Goal: Find specific page/section: Find specific page/section

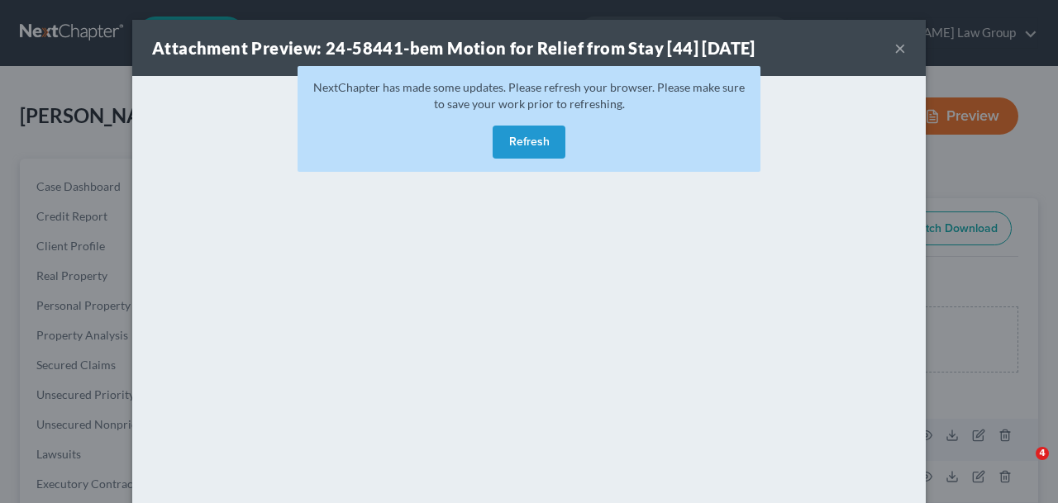
click at [531, 143] on button "Refresh" at bounding box center [528, 142] width 73 height 33
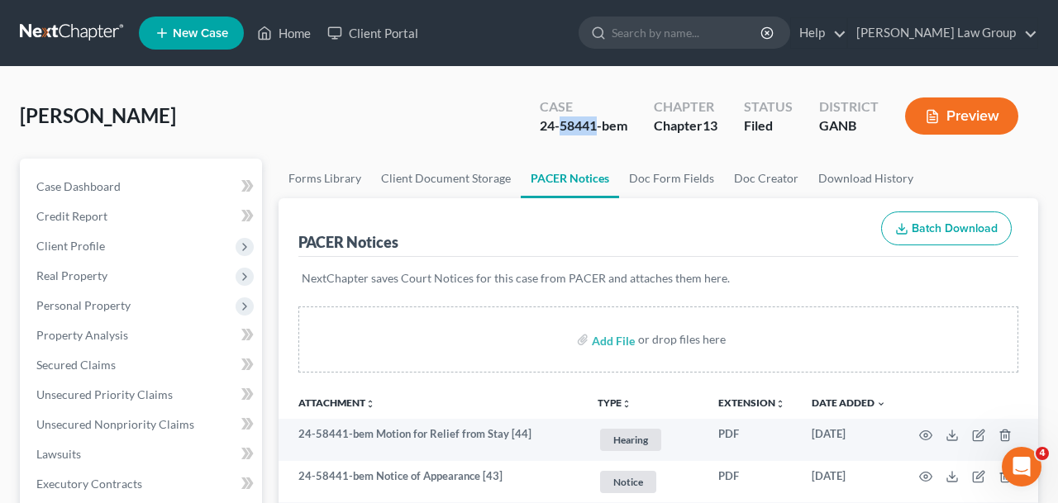
drag, startPoint x: 595, startPoint y: 126, endPoint x: 558, endPoint y: 129, distance: 37.3
click at [558, 129] on div "24-58441-bem" at bounding box center [584, 125] width 88 height 19
copy div "58441"
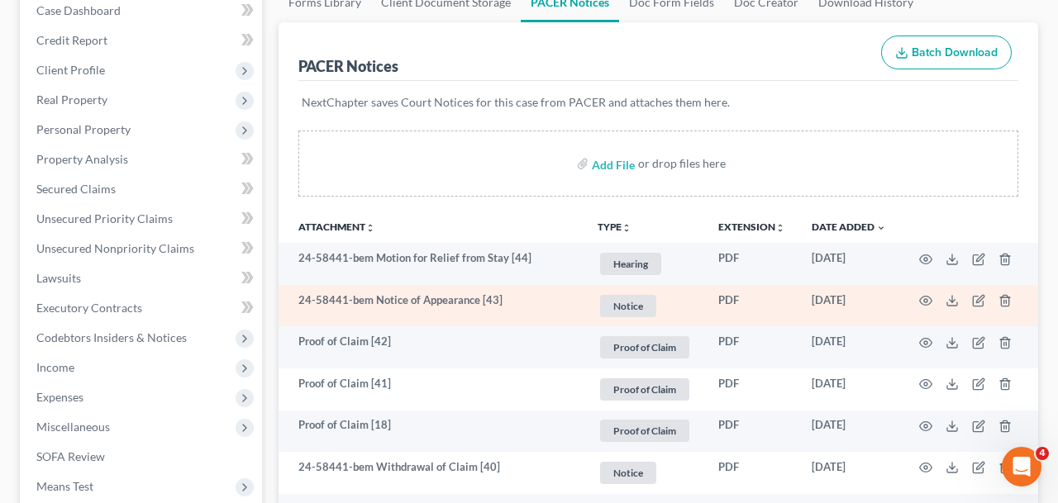
scroll to position [175, 0]
click at [926, 302] on icon "button" at bounding box center [925, 301] width 13 height 13
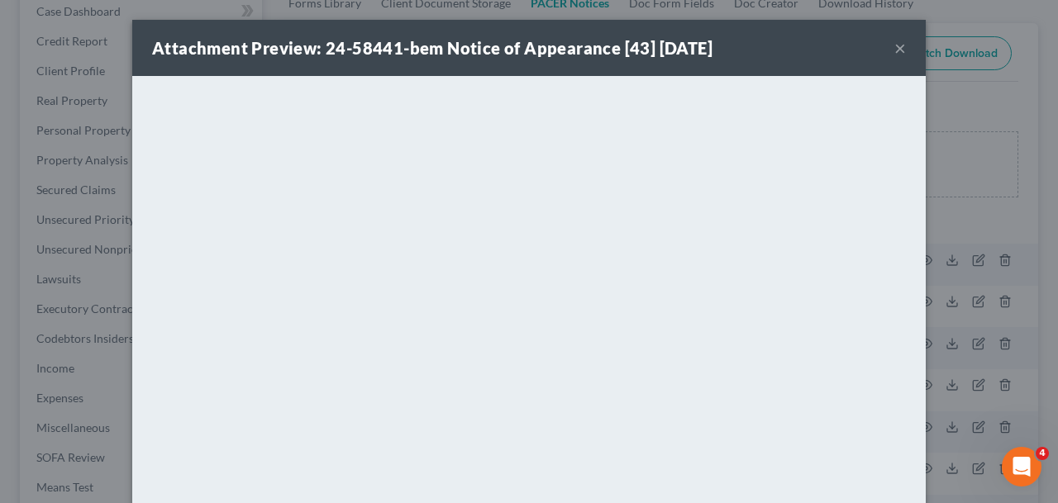
click at [899, 44] on button "×" at bounding box center [900, 48] width 12 height 20
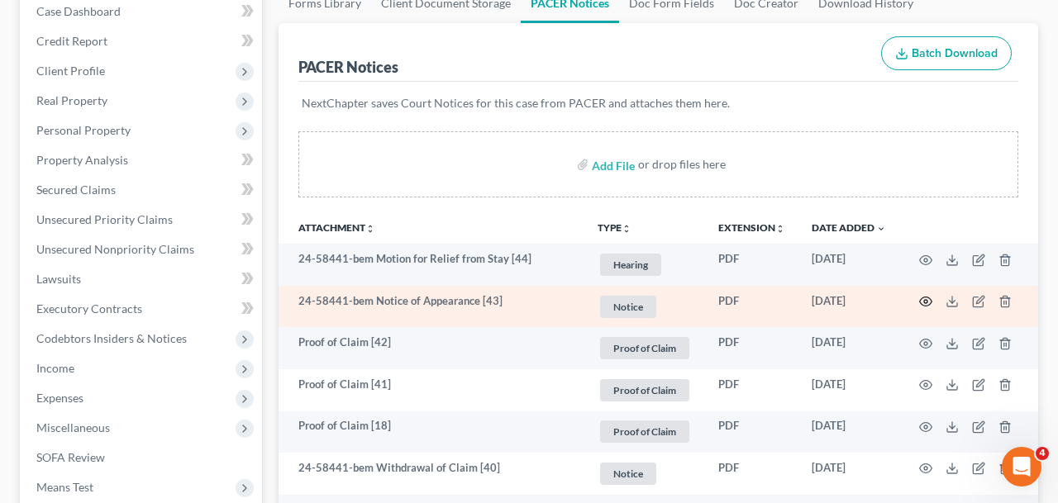
click at [924, 305] on icon "button" at bounding box center [925, 301] width 13 height 13
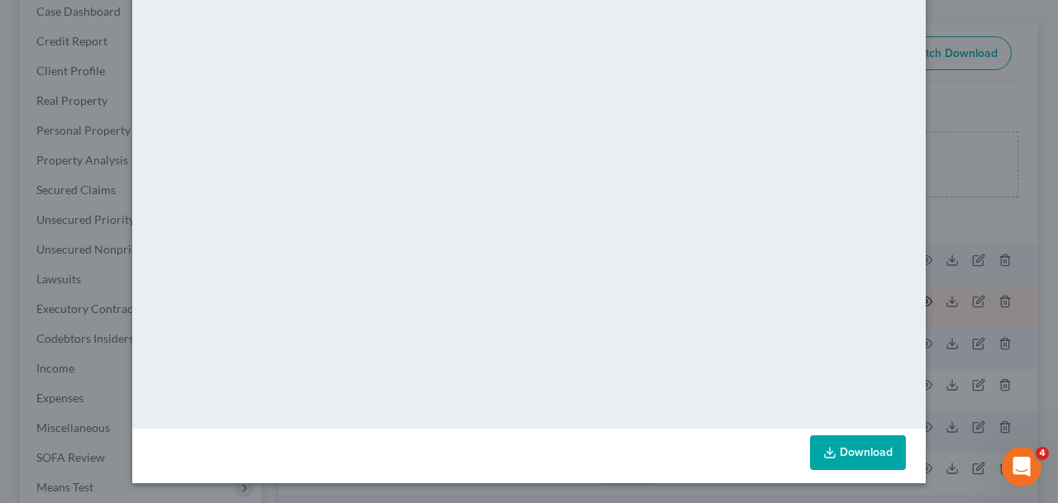
scroll to position [0, 0]
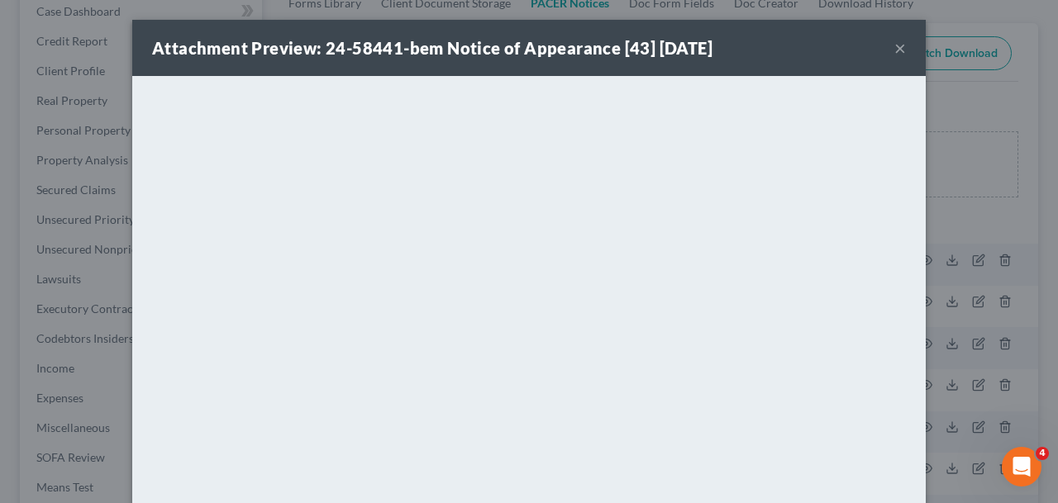
click at [896, 55] on button "×" at bounding box center [900, 48] width 12 height 20
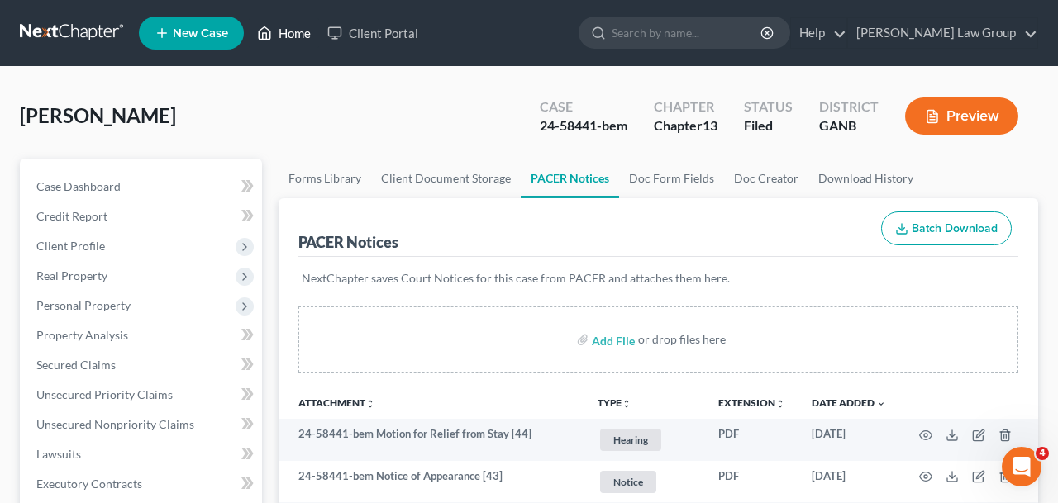
click at [306, 30] on link "Home" at bounding box center [284, 33] width 70 height 30
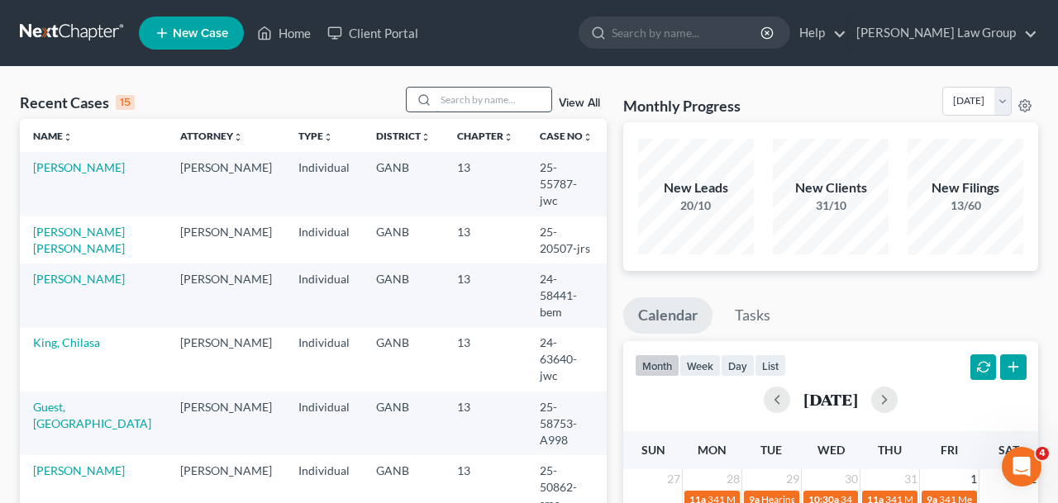
click at [488, 101] on input "search" at bounding box center [493, 100] width 116 height 24
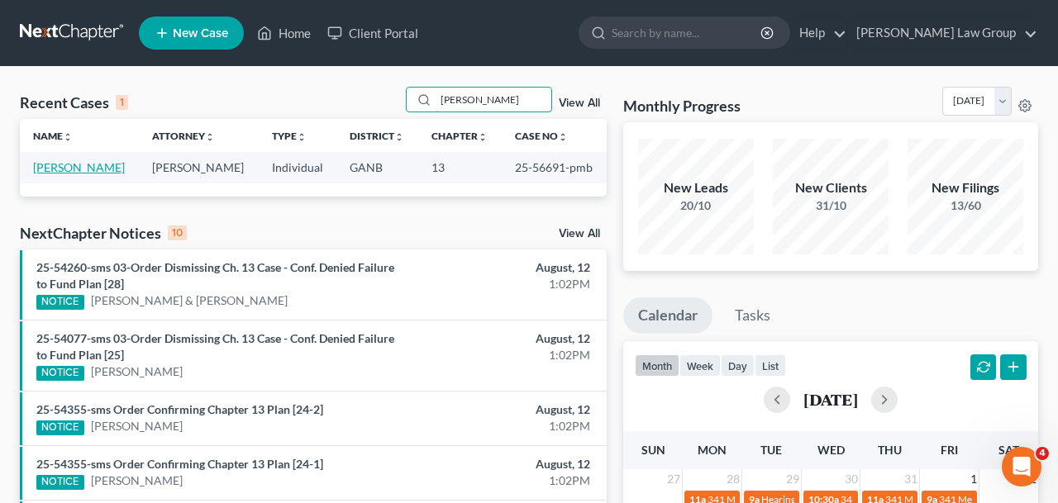
type input "[PERSON_NAME]"
click at [82, 164] on link "[PERSON_NAME]" at bounding box center [79, 167] width 92 height 14
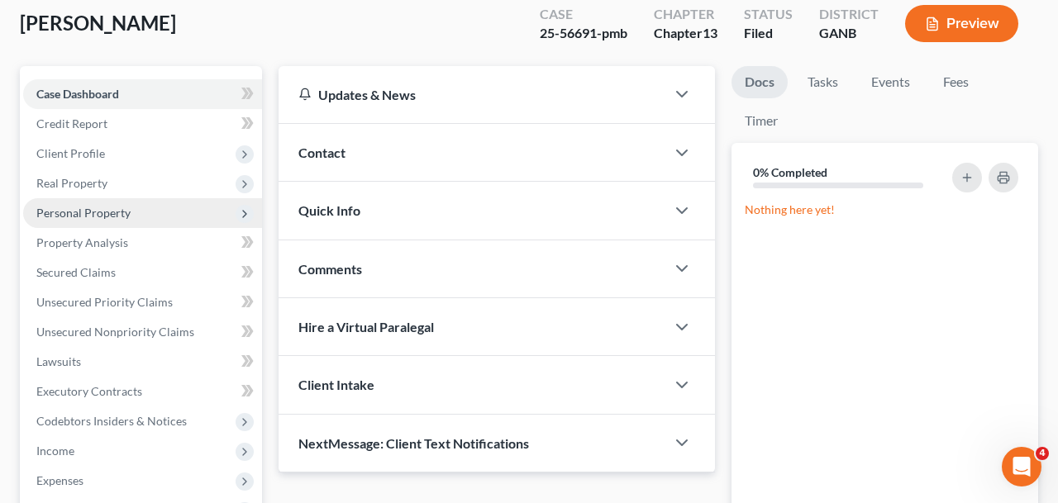
scroll to position [395, 0]
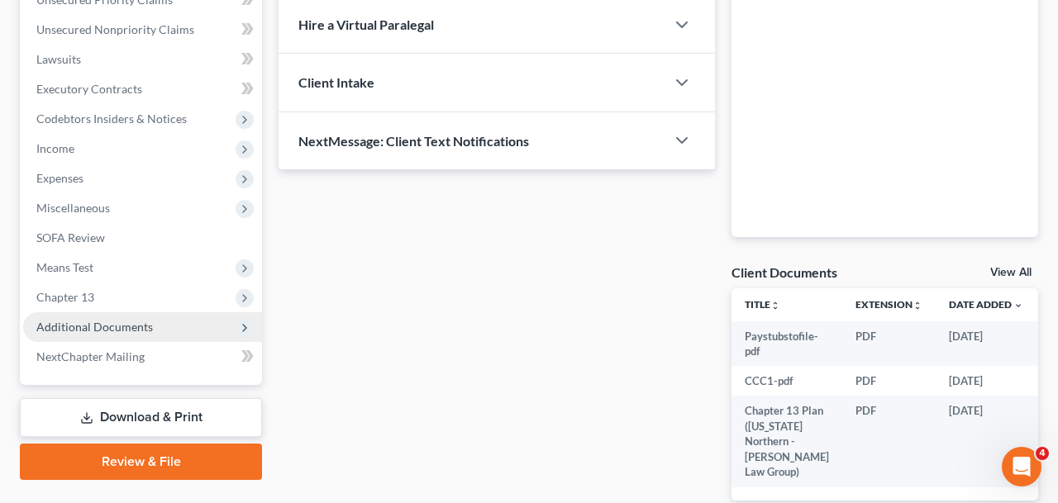
click at [197, 332] on span "Additional Documents" at bounding box center [142, 327] width 239 height 30
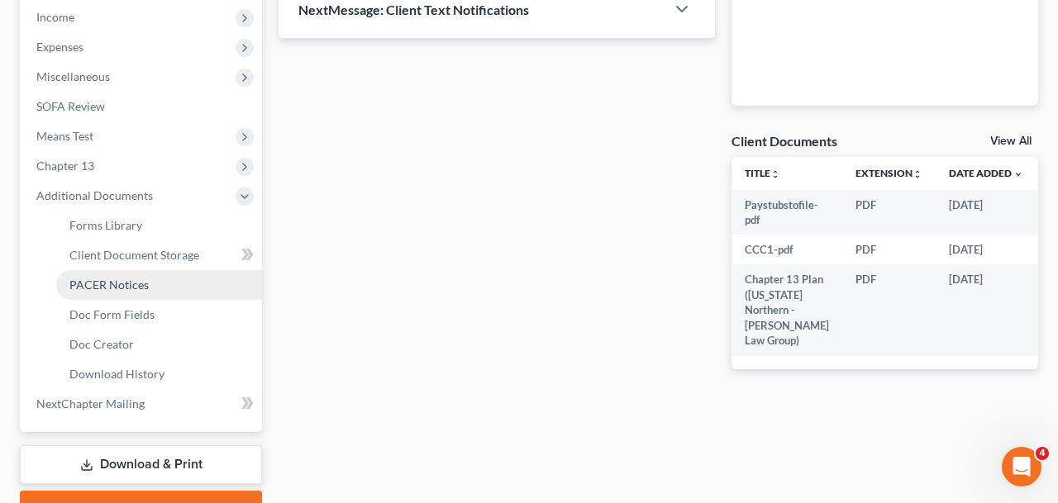
click at [142, 297] on link "PACER Notices" at bounding box center [159, 285] width 206 height 30
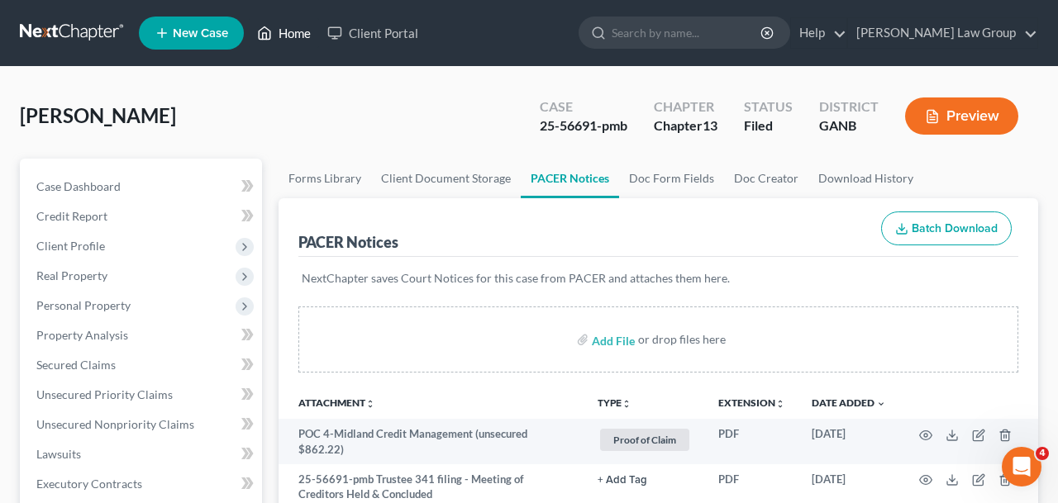
click at [277, 35] on link "Home" at bounding box center [284, 33] width 70 height 30
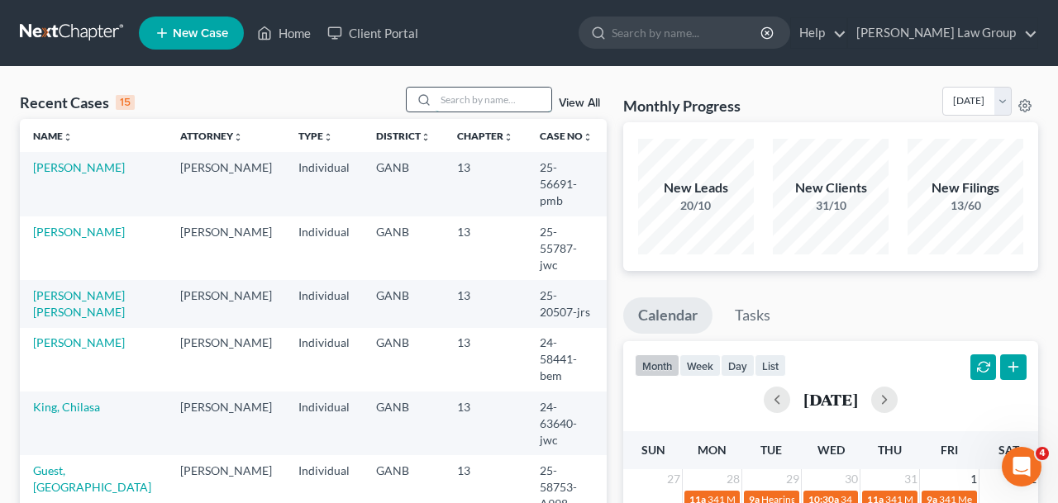
click at [503, 107] on input "search" at bounding box center [493, 100] width 116 height 24
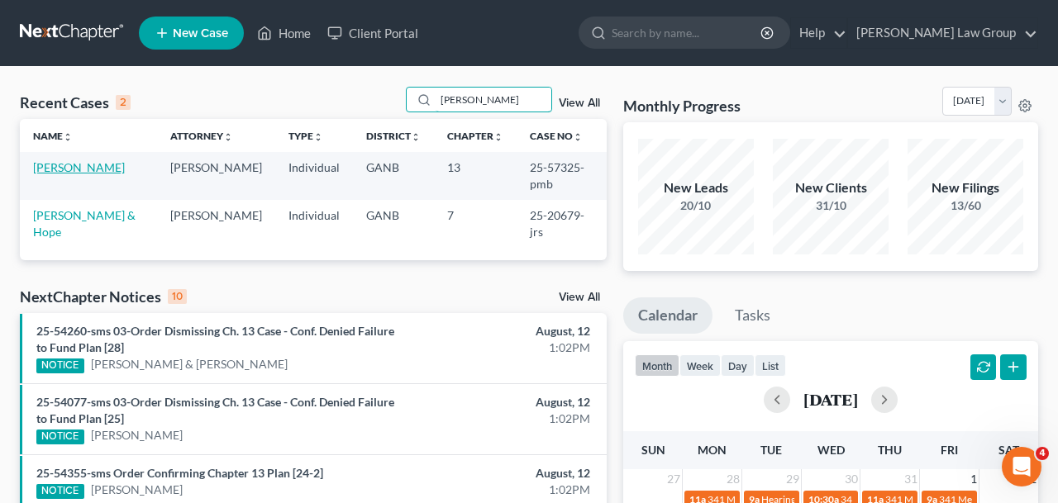
type input "[PERSON_NAME]"
click at [43, 171] on link "[PERSON_NAME]" at bounding box center [79, 167] width 92 height 14
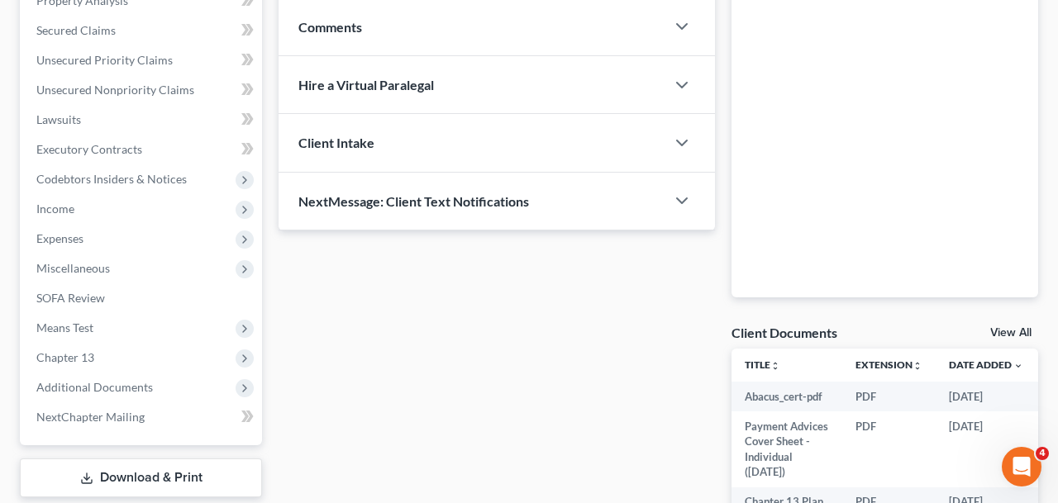
scroll to position [438, 0]
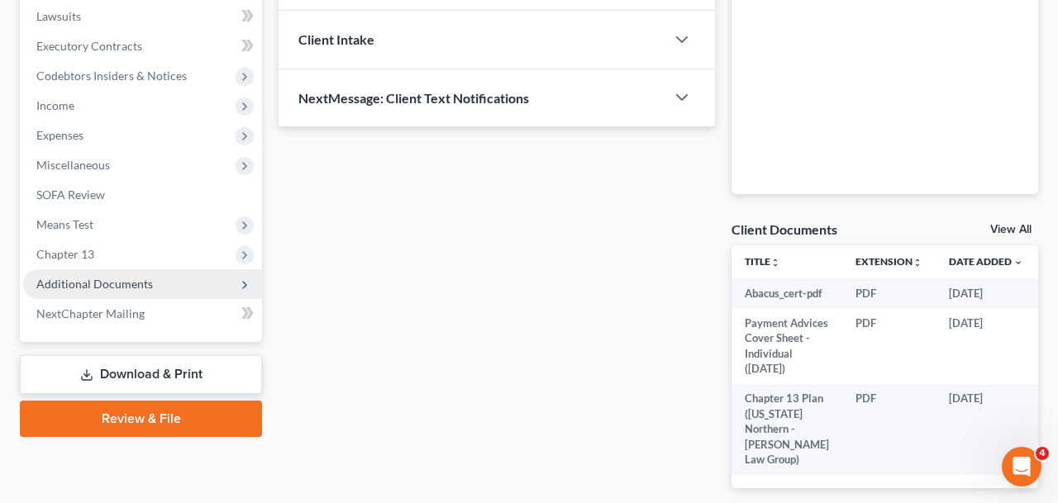
click at [155, 286] on span "Additional Documents" at bounding box center [142, 284] width 239 height 30
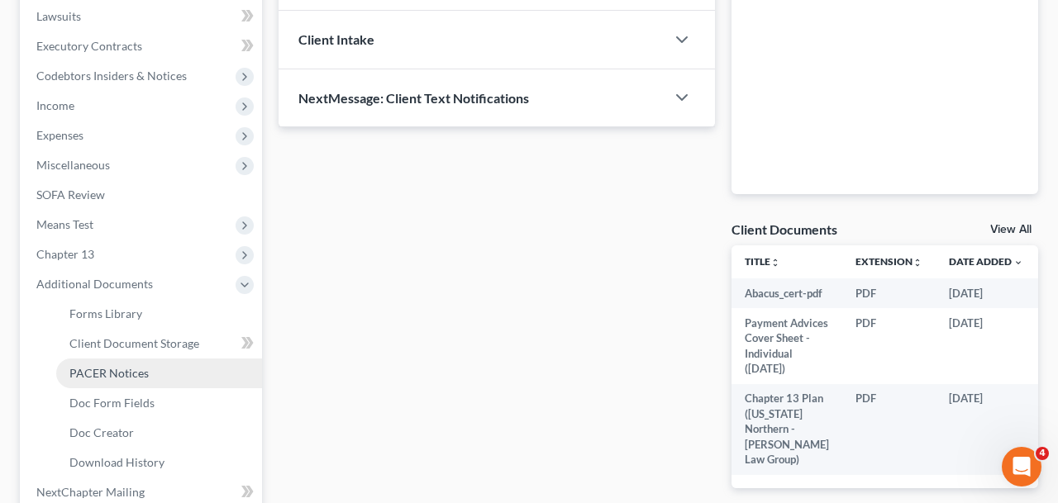
click at [169, 379] on link "PACER Notices" at bounding box center [159, 374] width 206 height 30
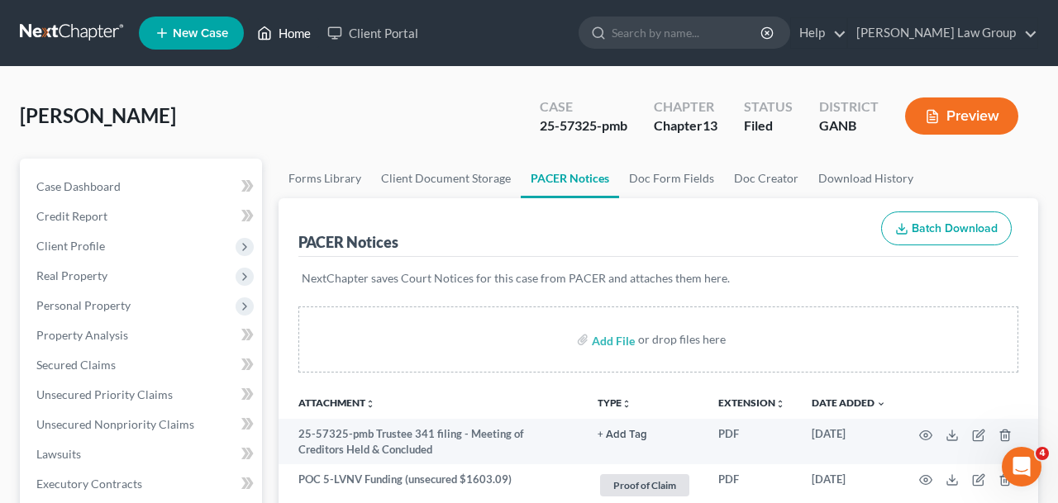
click at [274, 37] on link "Home" at bounding box center [284, 33] width 70 height 30
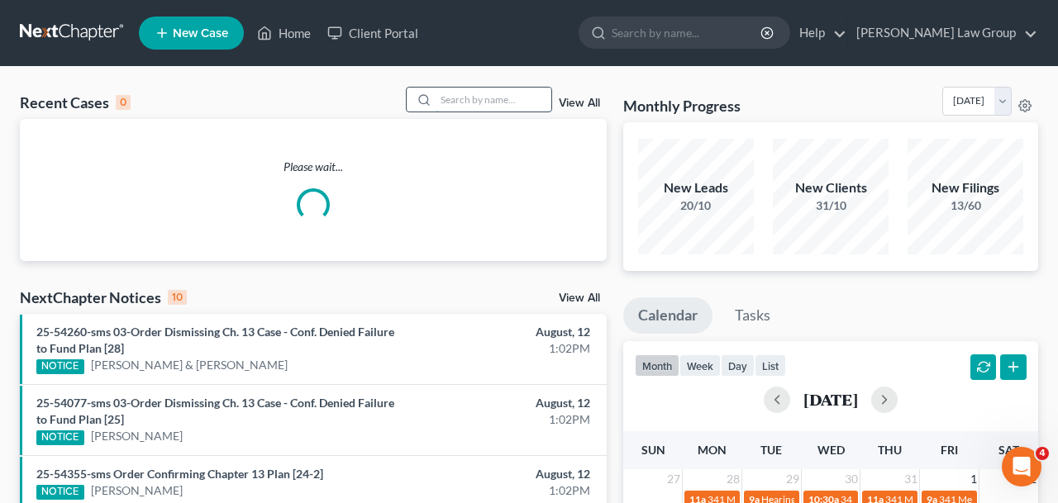
click at [459, 99] on input "search" at bounding box center [493, 100] width 116 height 24
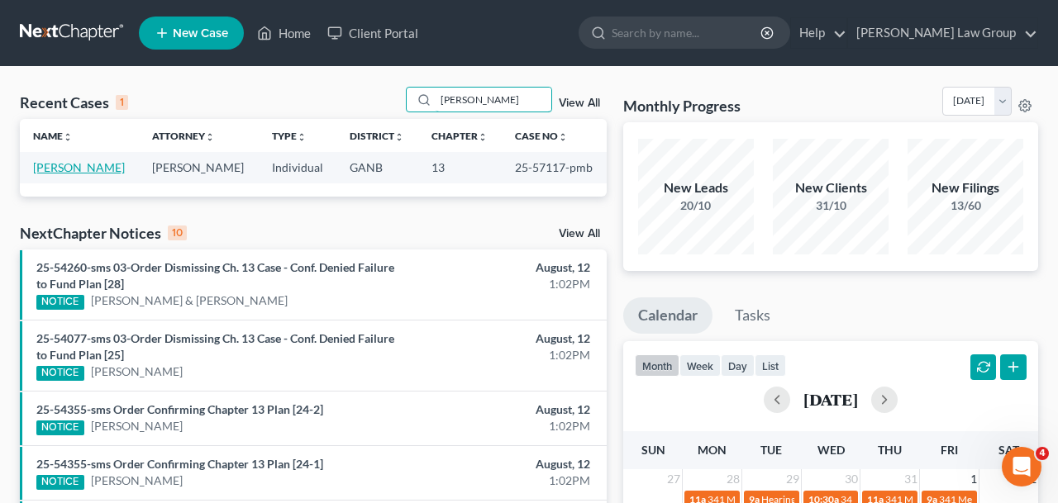
type input "[PERSON_NAME]"
click at [93, 173] on link "[PERSON_NAME]" at bounding box center [79, 167] width 92 height 14
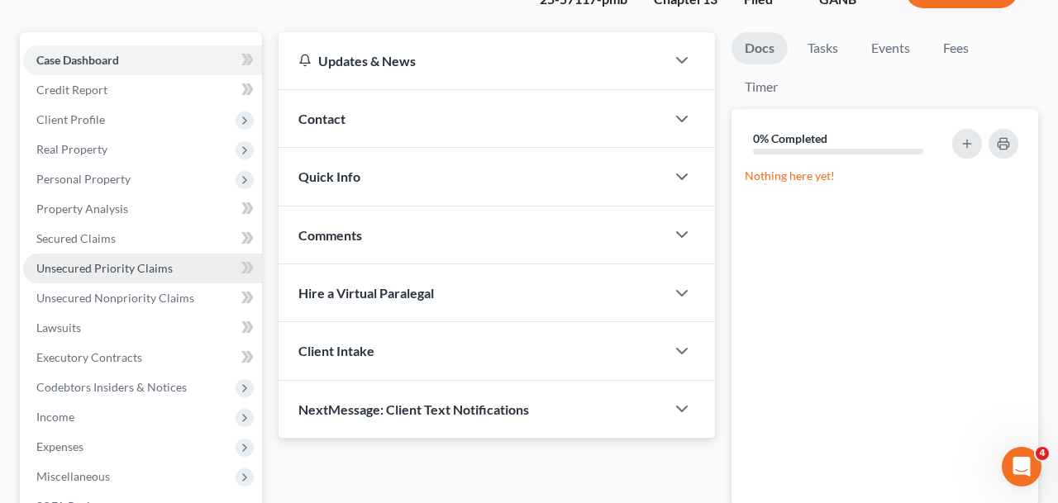
scroll to position [304, 0]
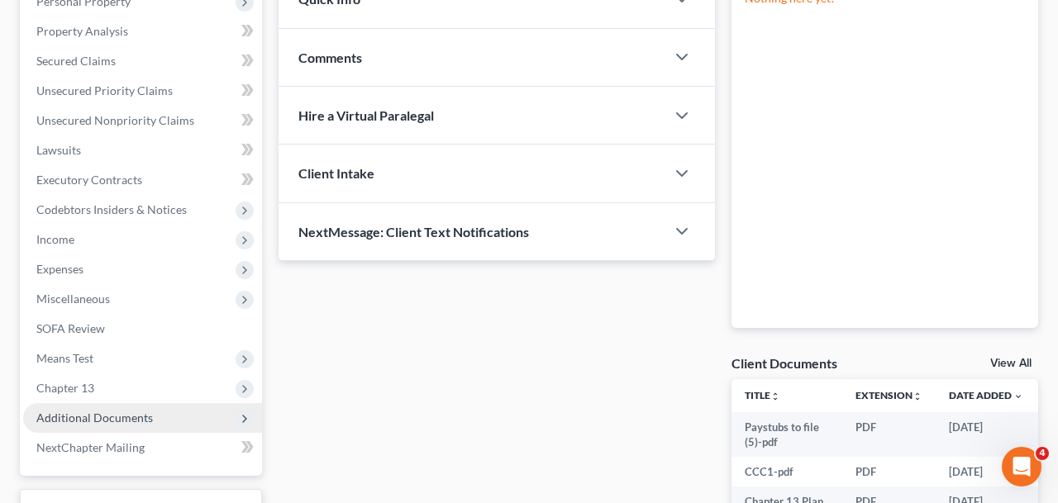
click at [145, 409] on span "Additional Documents" at bounding box center [142, 418] width 239 height 30
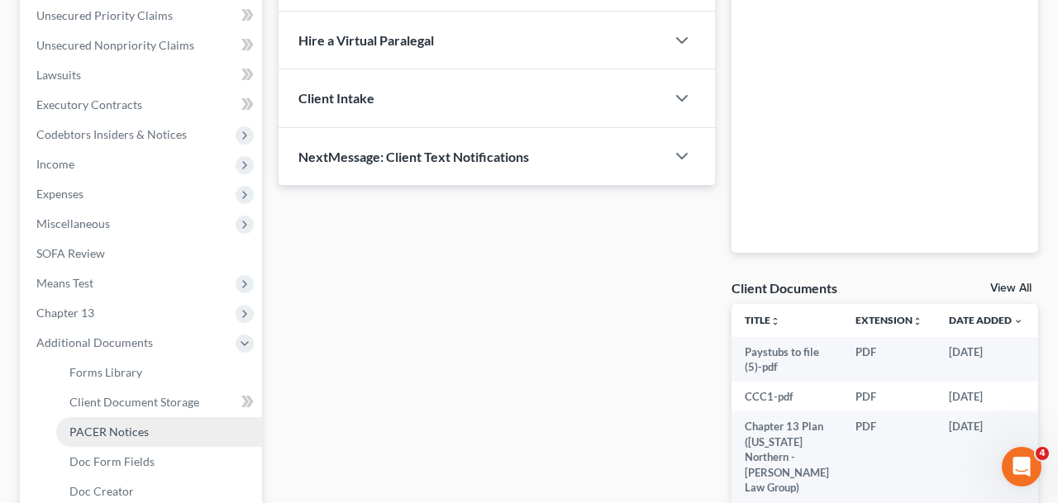
click at [121, 429] on span "PACER Notices" at bounding box center [108, 432] width 79 height 14
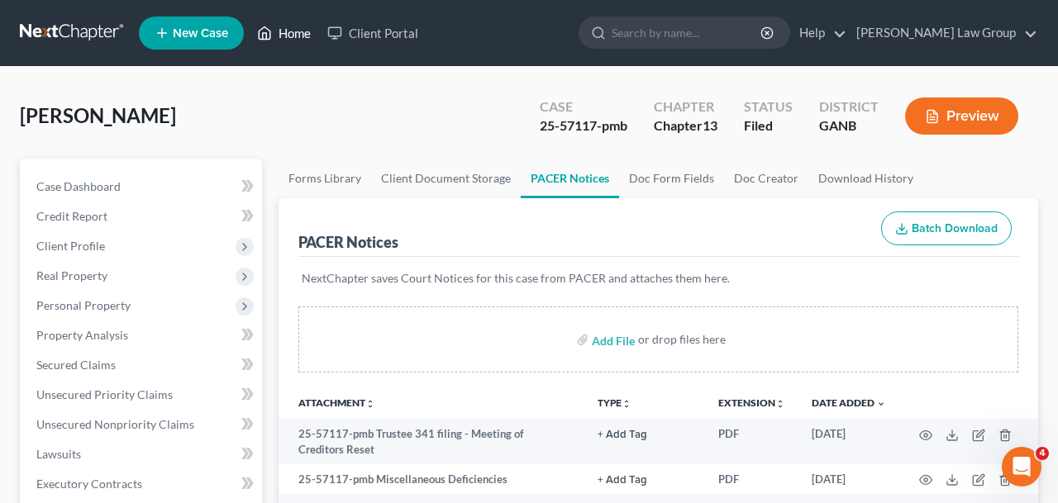
click at [299, 34] on link "Home" at bounding box center [284, 33] width 70 height 30
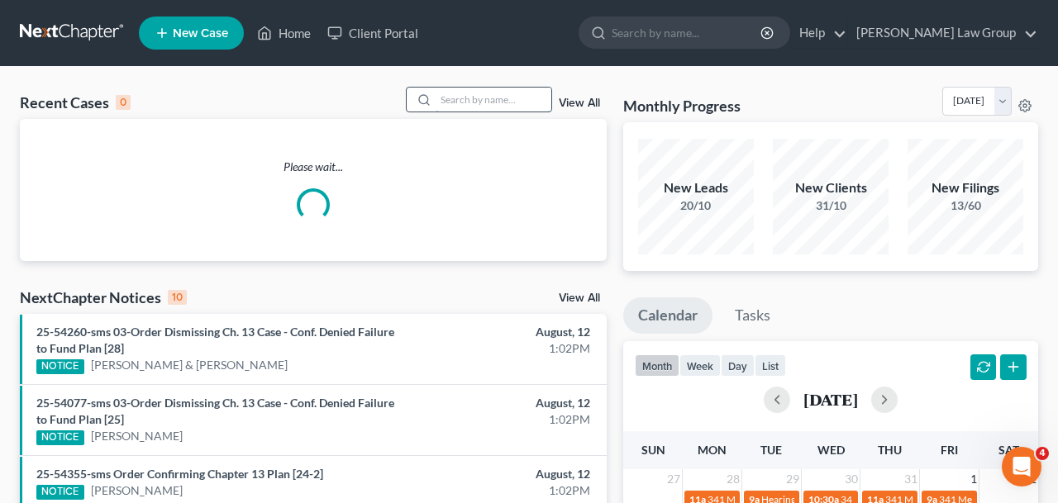
click at [523, 98] on input "search" at bounding box center [493, 100] width 116 height 24
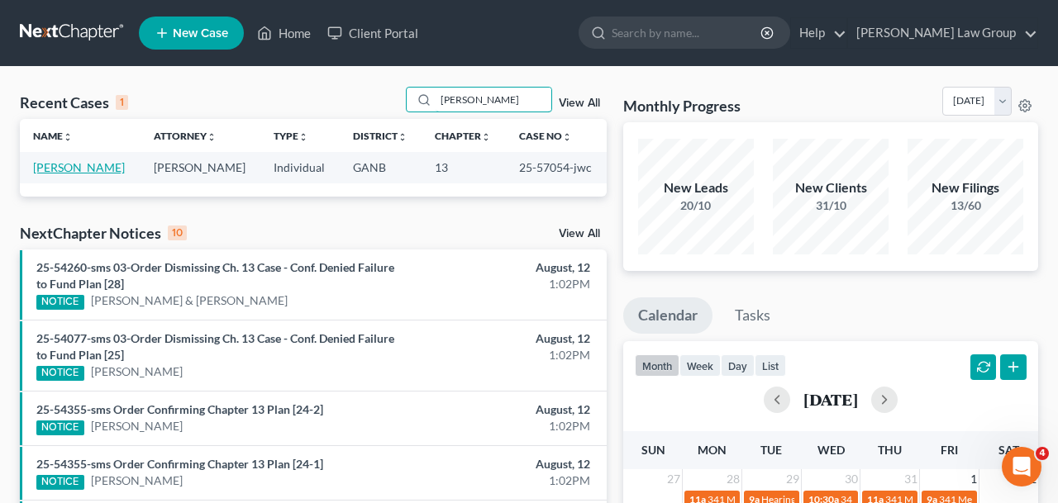
type input "[PERSON_NAME]"
click at [59, 173] on link "[PERSON_NAME]" at bounding box center [79, 167] width 92 height 14
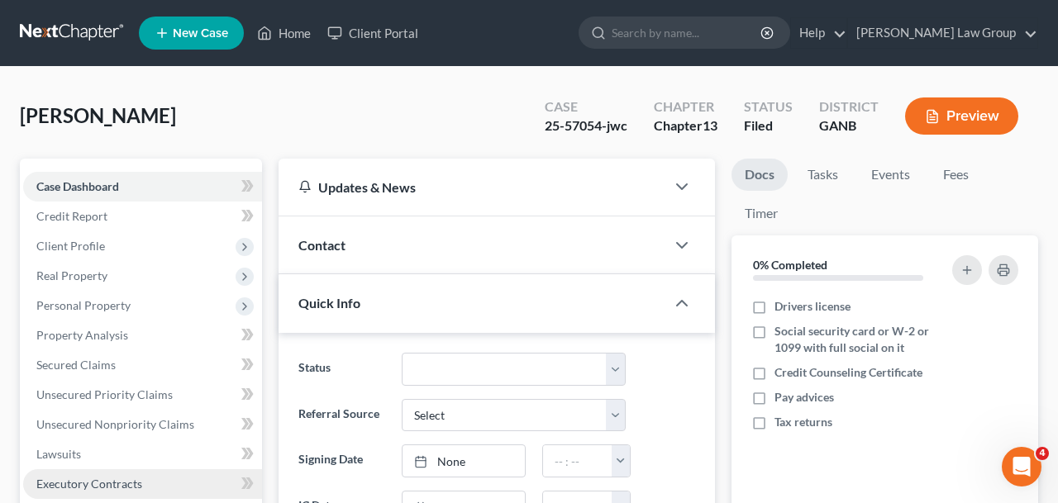
scroll to position [464, 0]
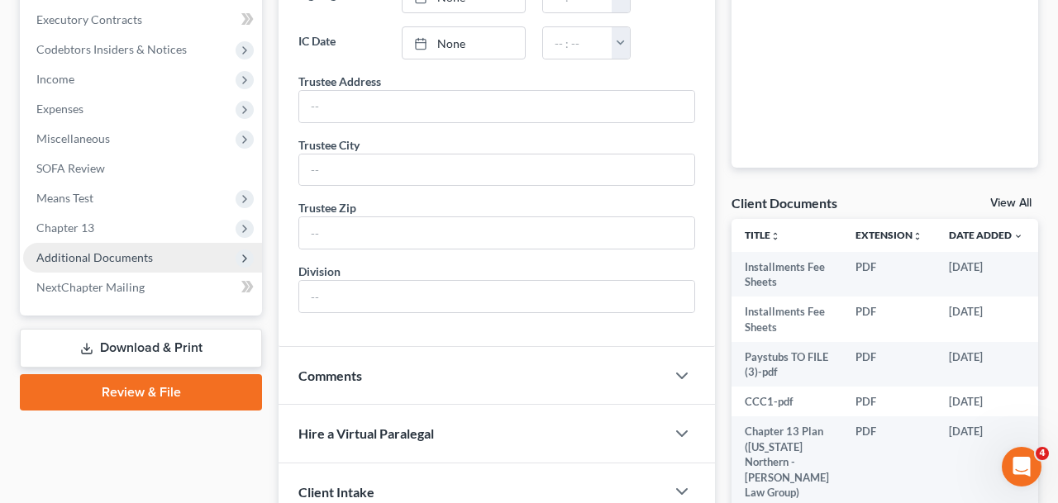
click at [55, 266] on span "Additional Documents" at bounding box center [142, 258] width 239 height 30
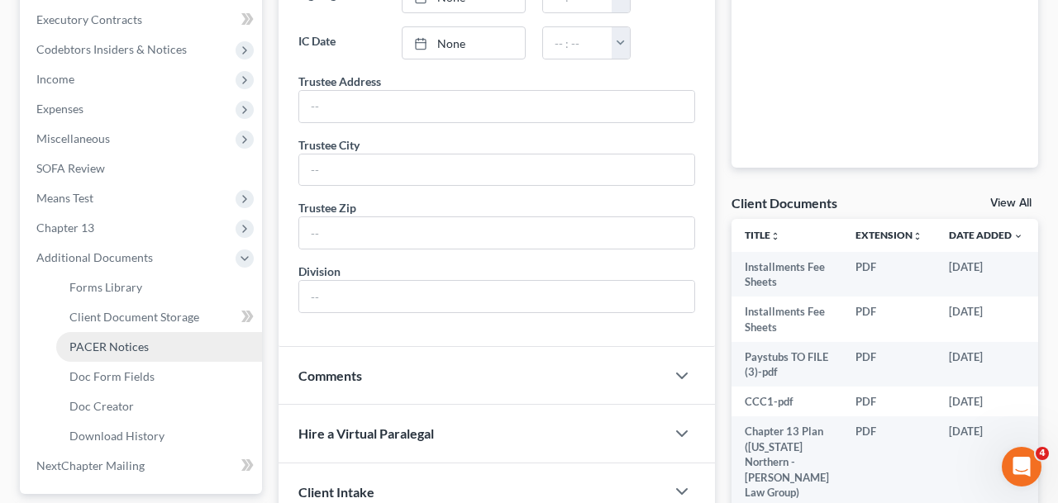
click at [71, 349] on span "PACER Notices" at bounding box center [108, 347] width 79 height 14
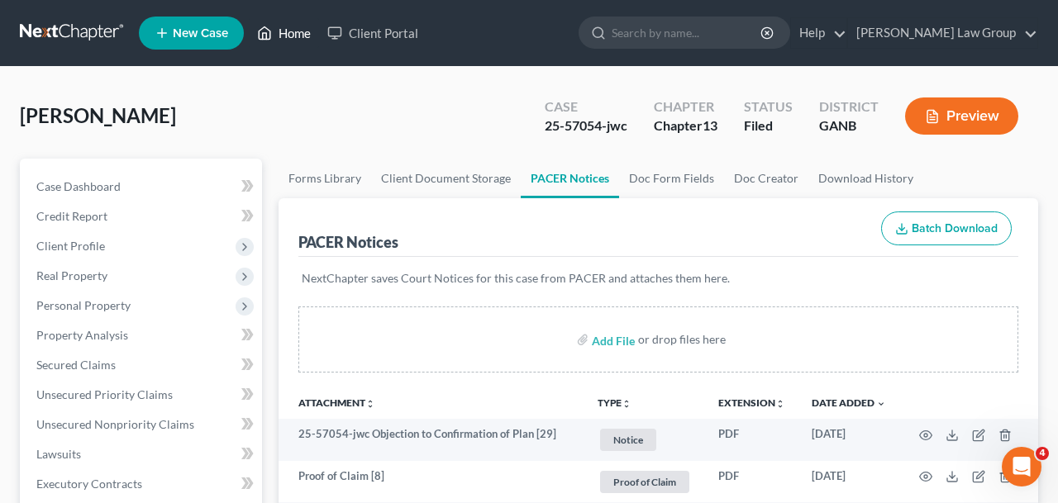
click at [275, 21] on link "Home" at bounding box center [284, 33] width 70 height 30
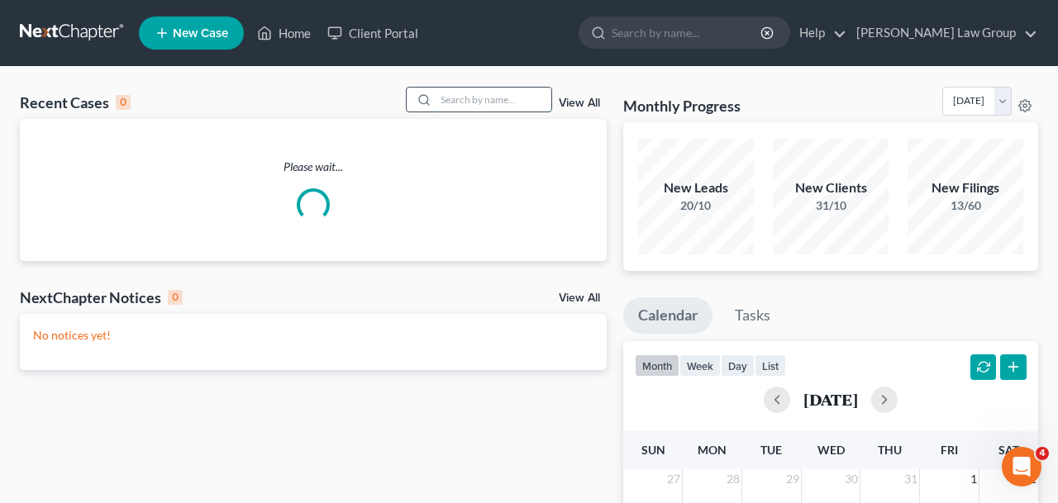
click at [478, 99] on input "search" at bounding box center [493, 100] width 116 height 24
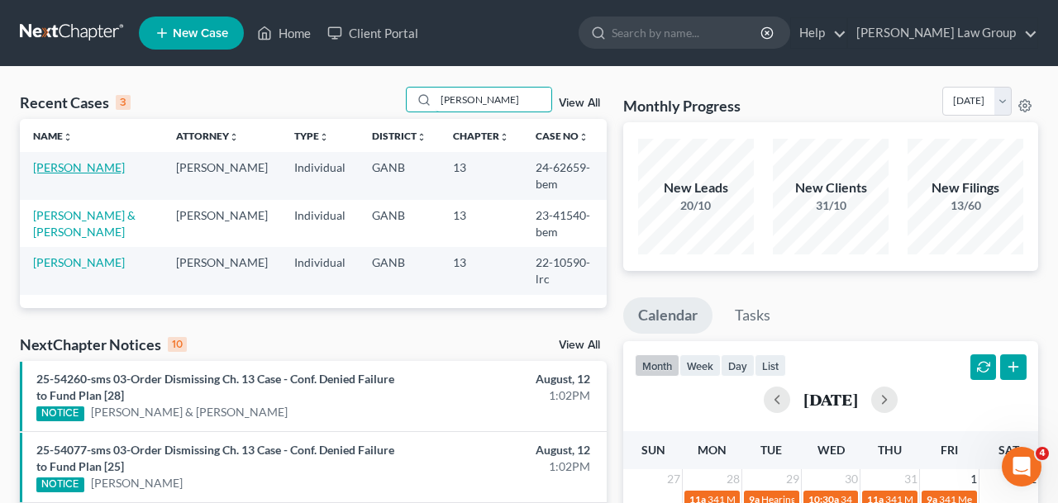
type input "[PERSON_NAME]"
click at [67, 167] on link "[PERSON_NAME]" at bounding box center [79, 167] width 92 height 14
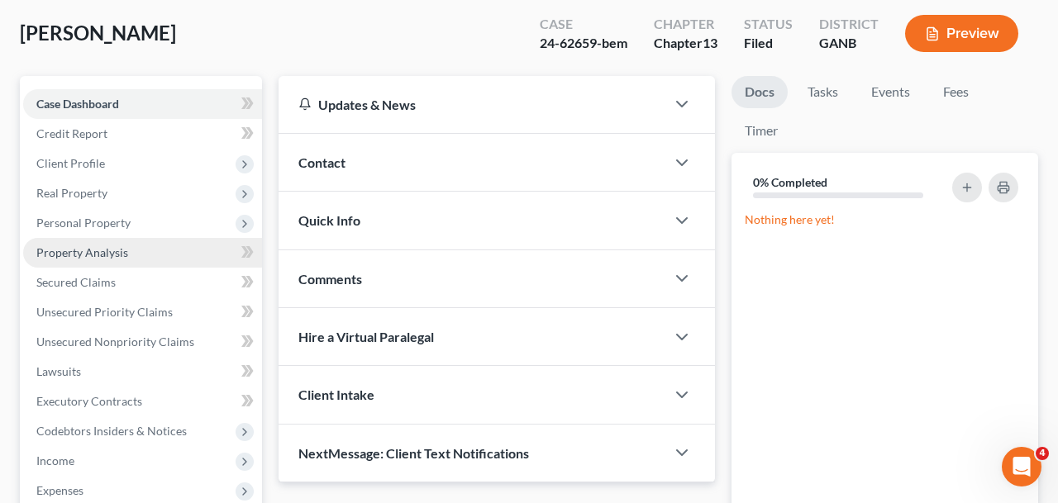
scroll to position [325, 0]
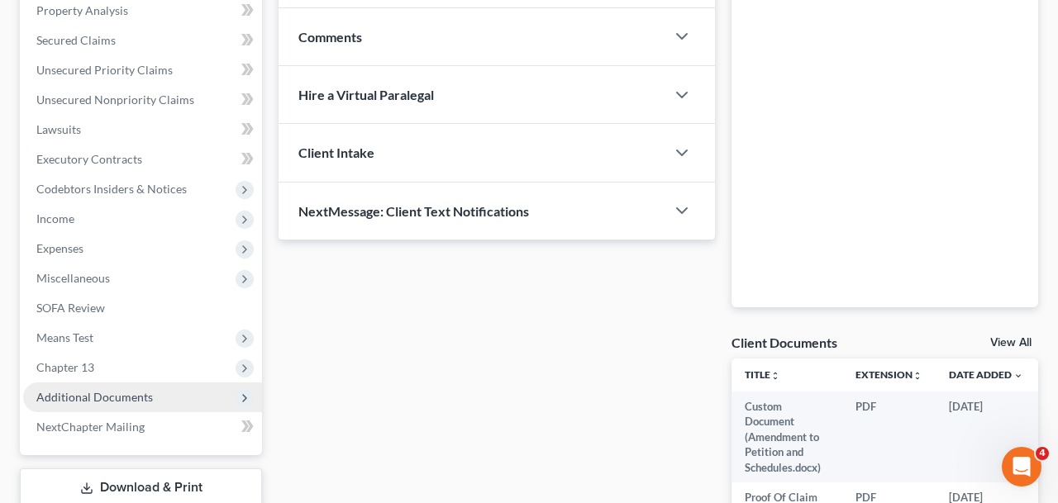
click at [169, 392] on span "Additional Documents" at bounding box center [142, 398] width 239 height 30
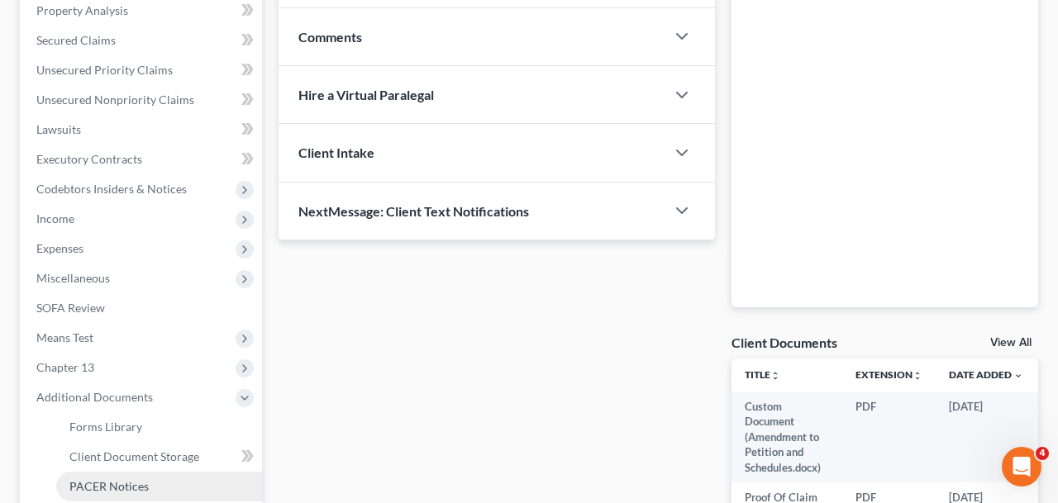
click at [175, 482] on link "PACER Notices" at bounding box center [159, 487] width 206 height 30
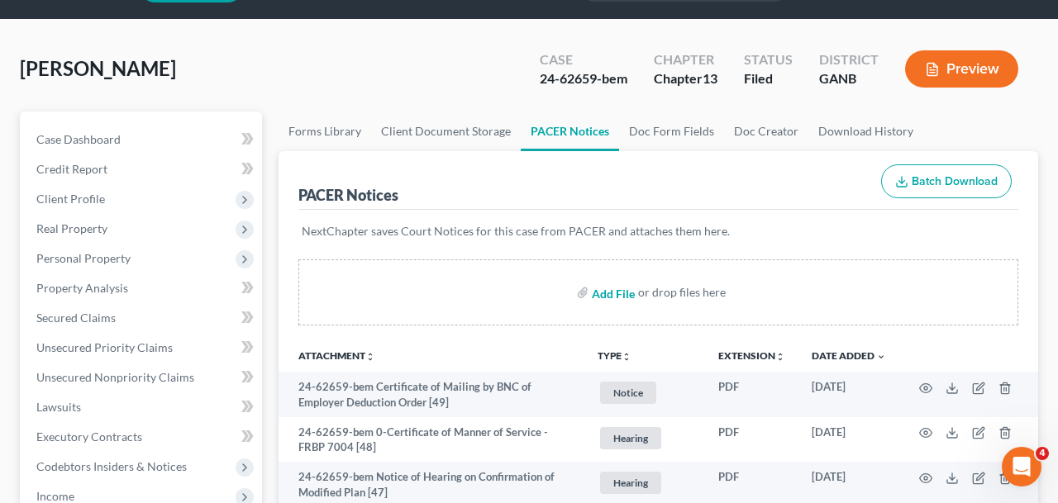
scroll to position [38, 0]
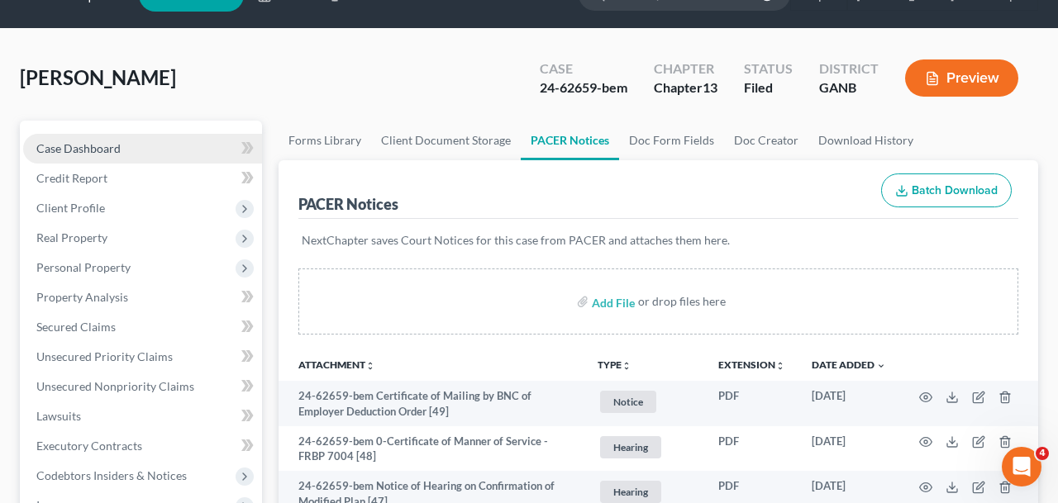
click at [139, 153] on link "Case Dashboard" at bounding box center [142, 149] width 239 height 30
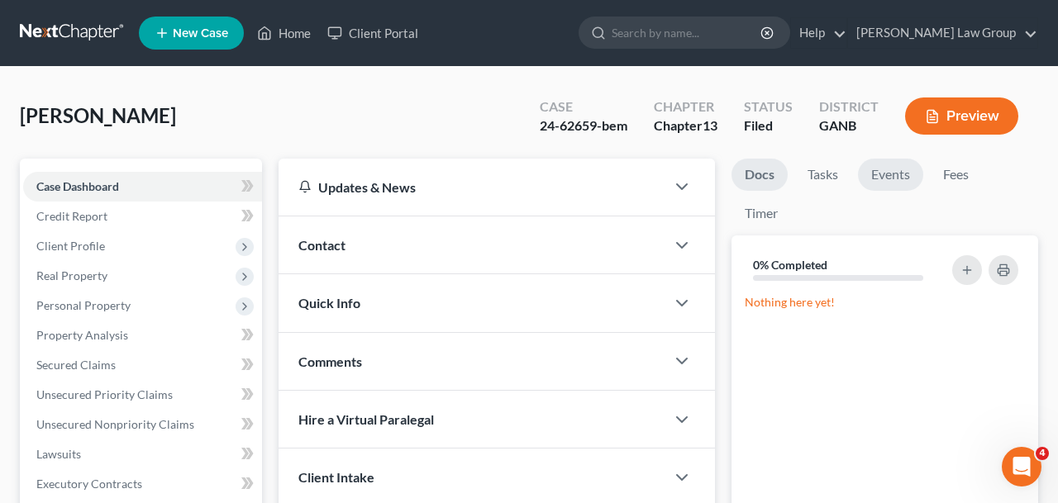
click at [881, 175] on link "Events" at bounding box center [890, 175] width 65 height 32
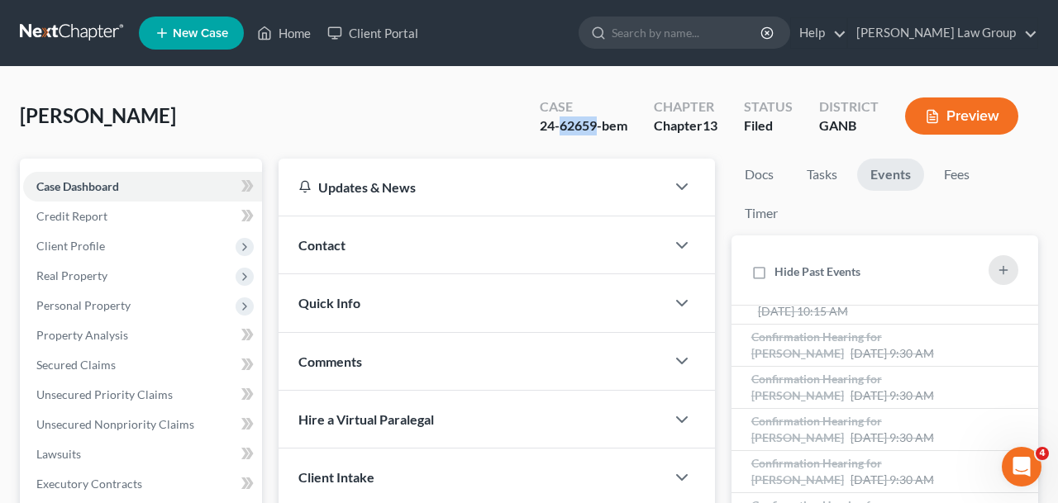
drag, startPoint x: 597, startPoint y: 127, endPoint x: 557, endPoint y: 131, distance: 39.8
click at [557, 131] on div "24-62659-bem" at bounding box center [584, 125] width 88 height 19
copy div "62659"
click at [296, 40] on link "Home" at bounding box center [284, 33] width 70 height 30
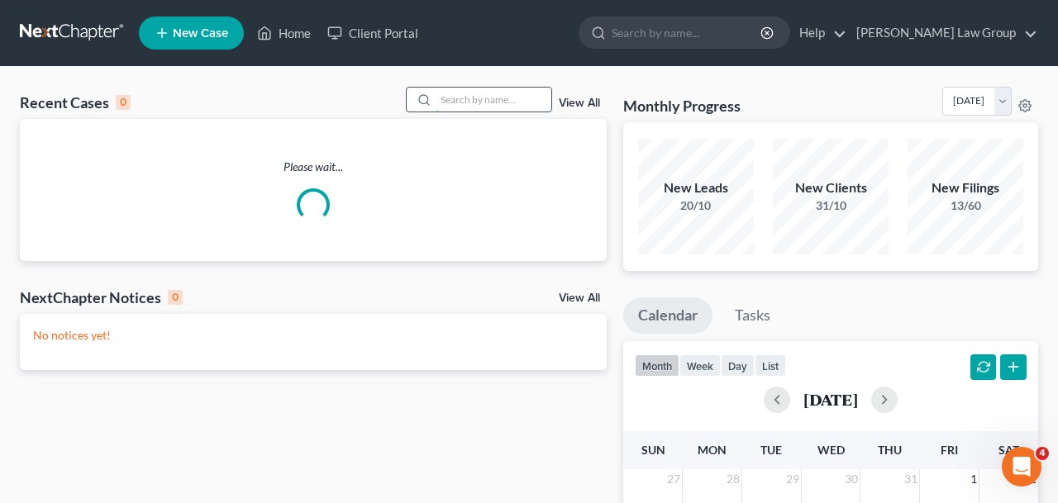
click at [493, 102] on input "search" at bounding box center [493, 100] width 116 height 24
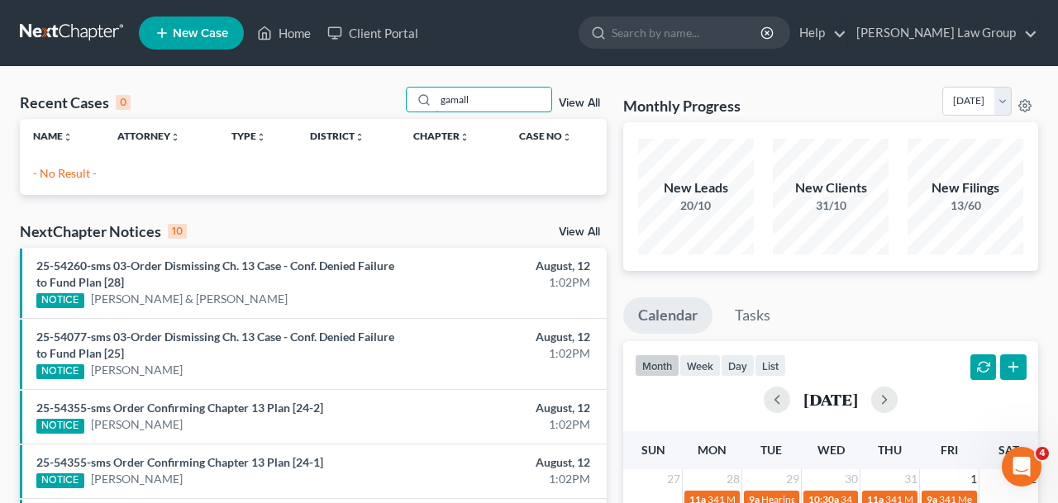
type input "gamall"
click at [97, 174] on p "- No Result -" at bounding box center [313, 173] width 560 height 17
